Goal: Task Accomplishment & Management: Use online tool/utility

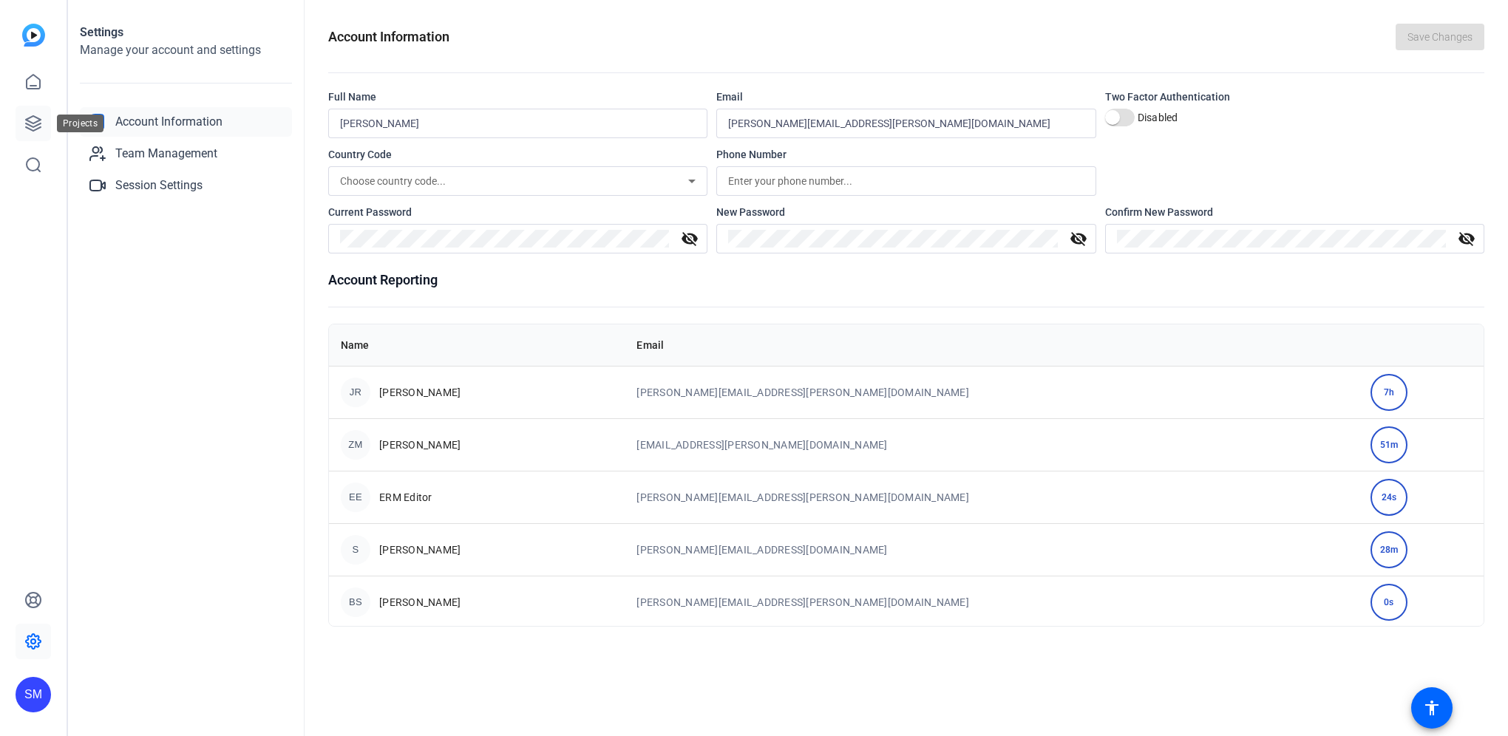
click at [38, 123] on icon at bounding box center [33, 124] width 18 height 18
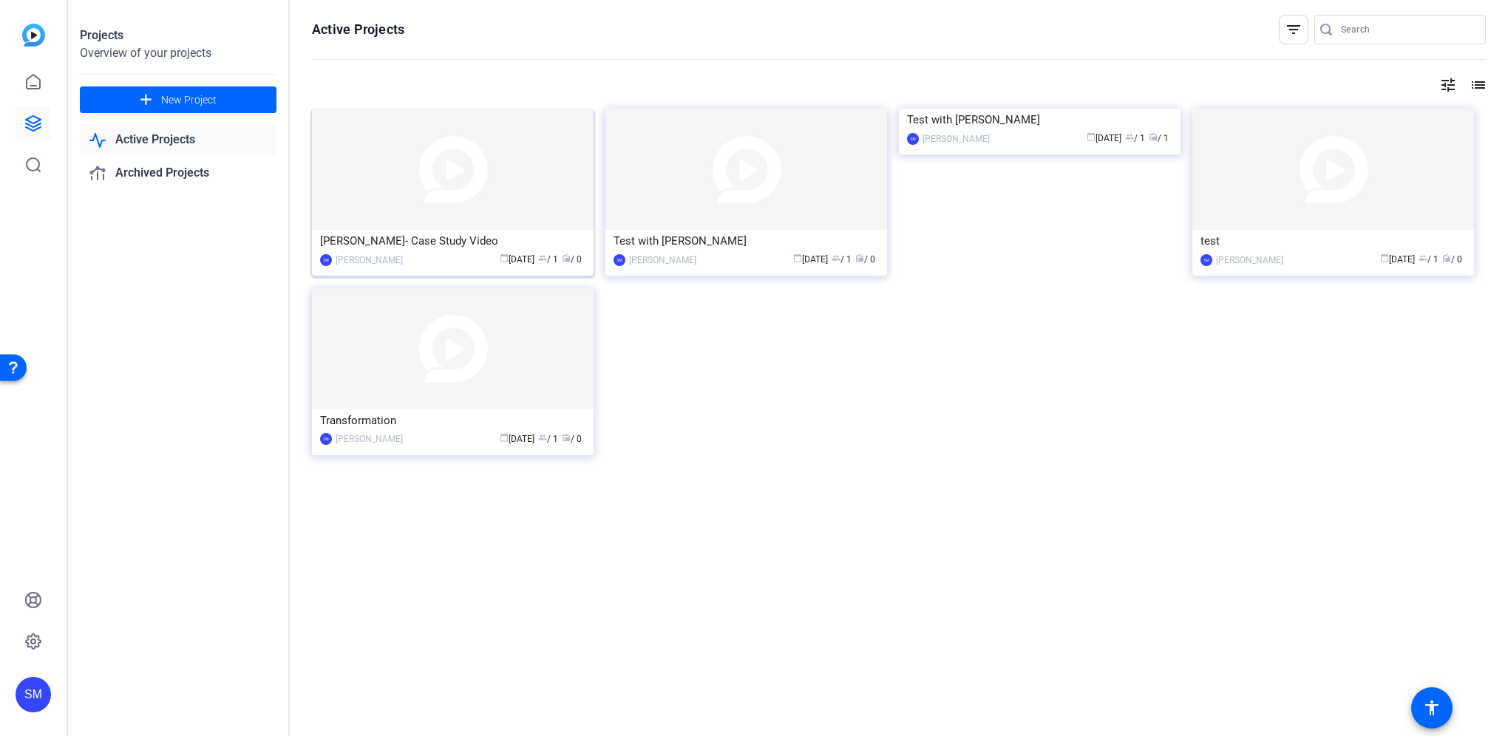
click at [426, 245] on div "[PERSON_NAME]- Case Study Video" at bounding box center [452, 241] width 265 height 22
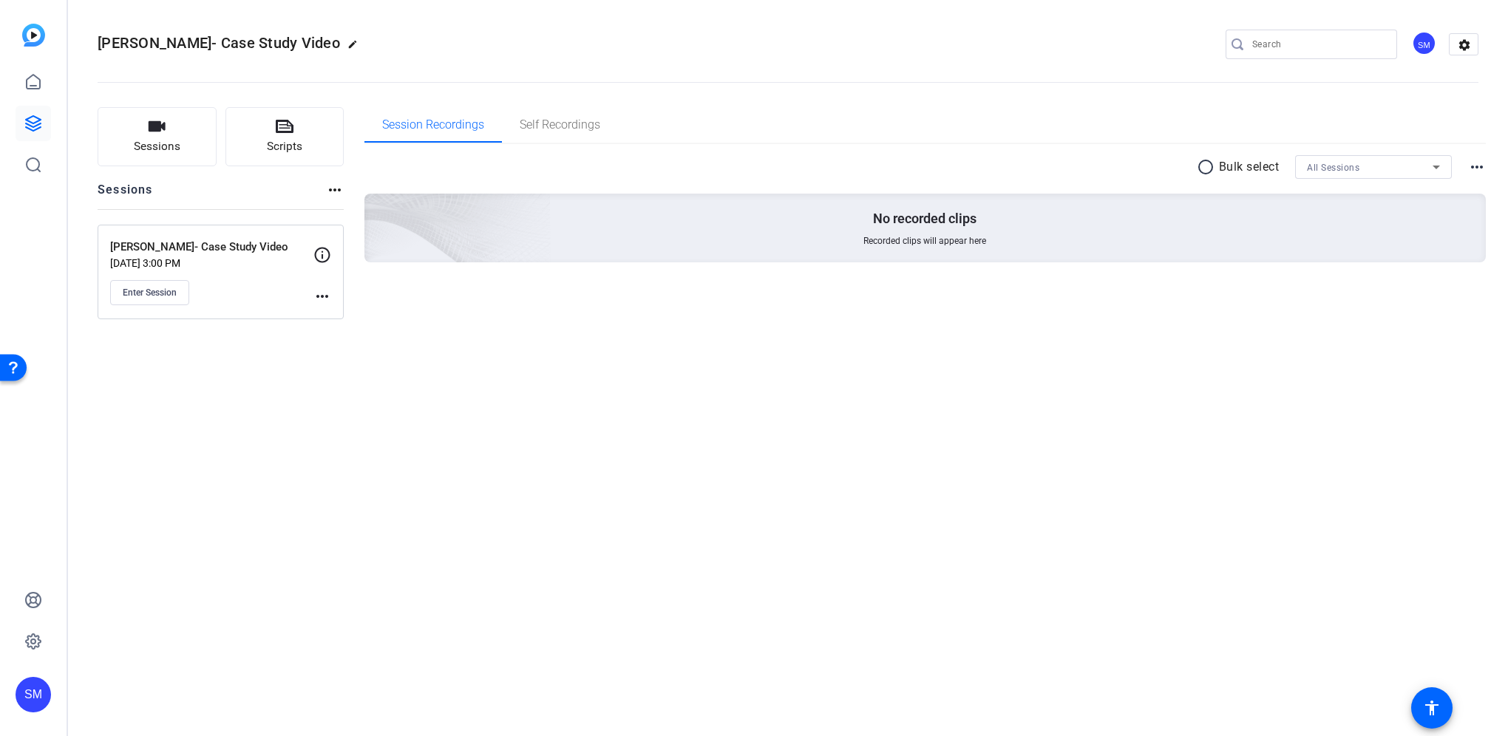
click at [322, 296] on mat-icon "more_horiz" at bounding box center [322, 296] width 18 height 18
click at [341, 313] on span "Edit Session" at bounding box center [358, 317] width 67 height 18
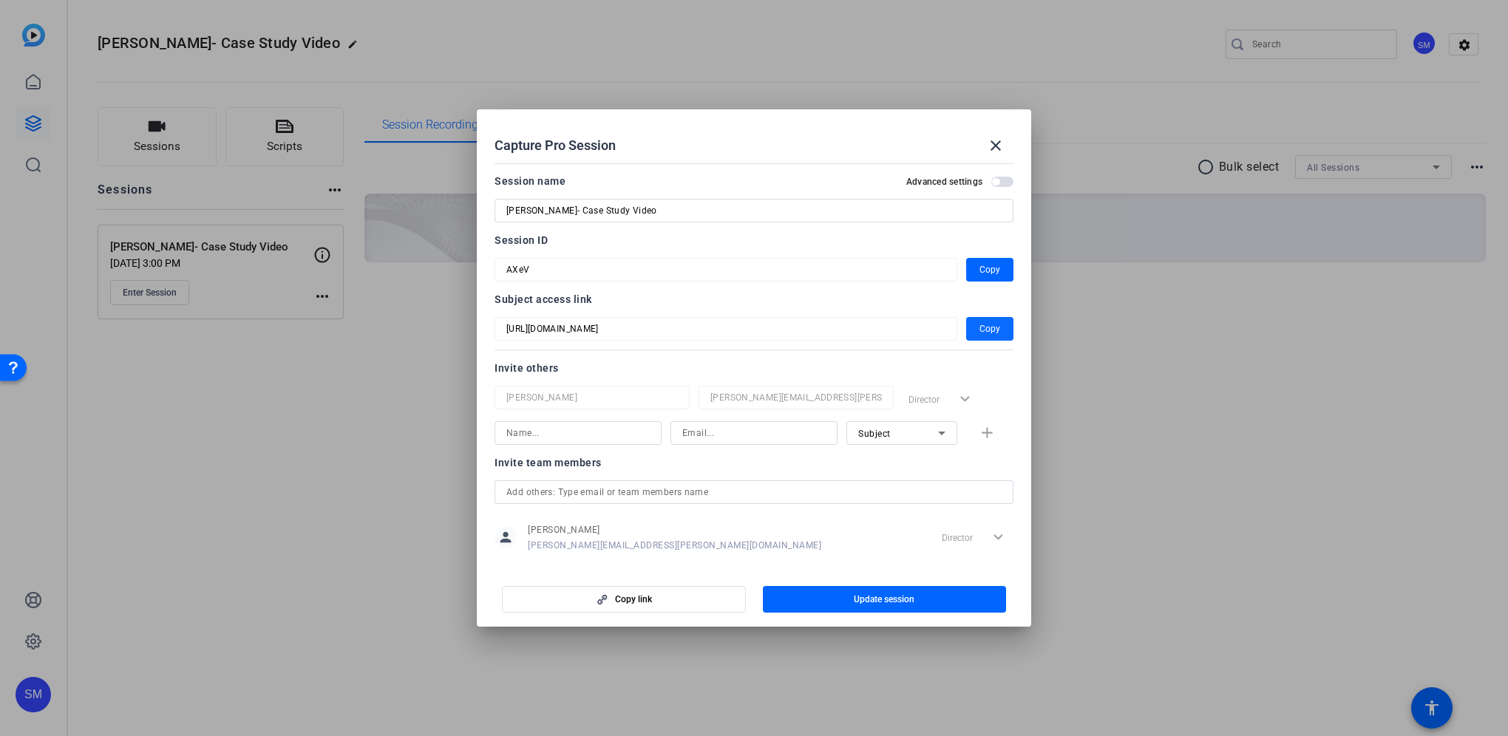
click at [989, 328] on span "Copy" at bounding box center [989, 329] width 21 height 18
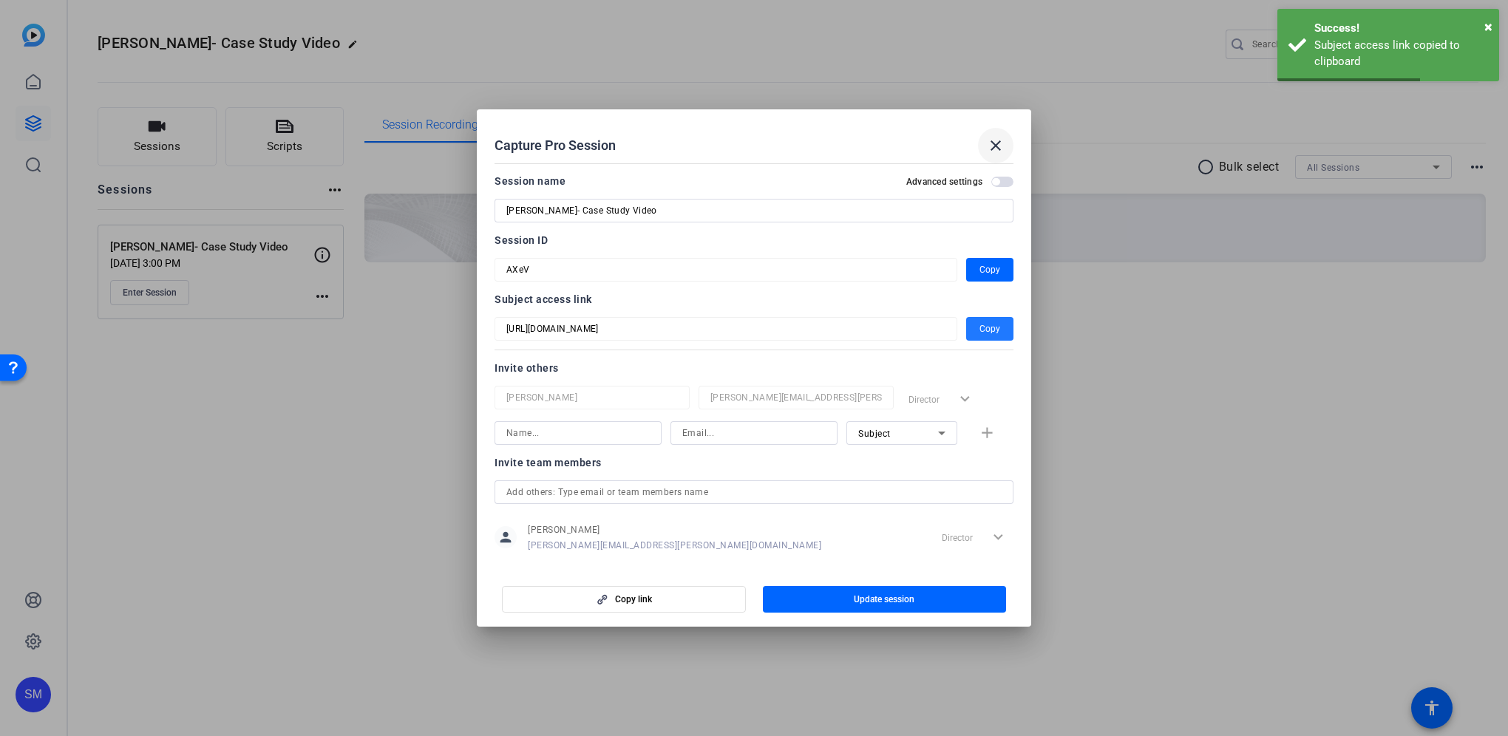
click at [993, 141] on mat-icon "close" at bounding box center [996, 146] width 18 height 18
